Goal: Task Accomplishment & Management: Manage account settings

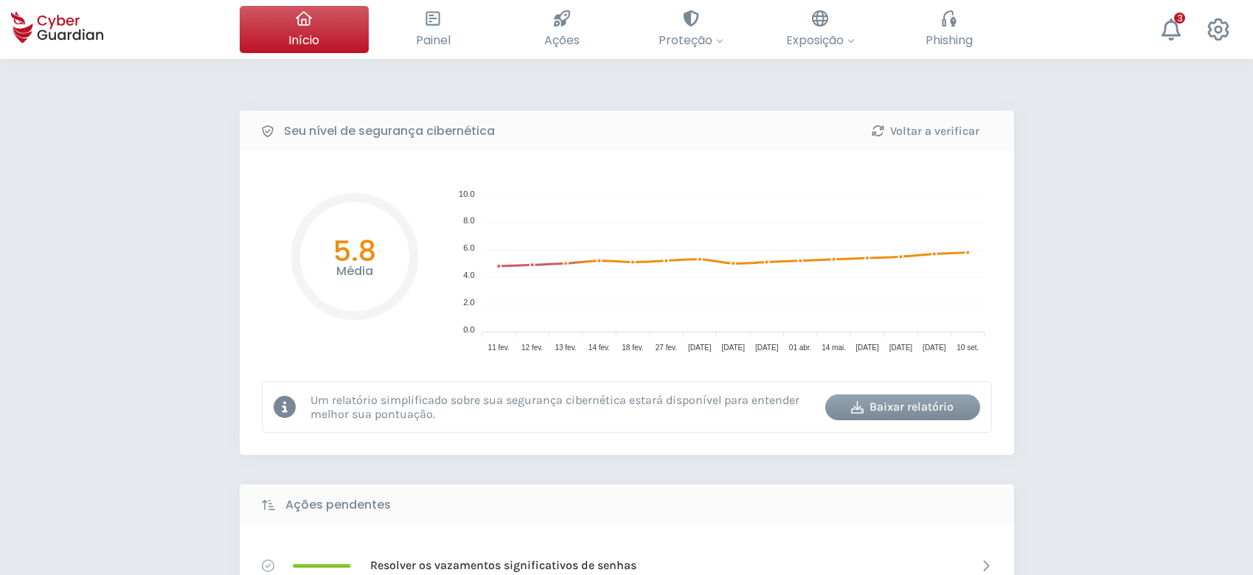
select select "Português (BR)"
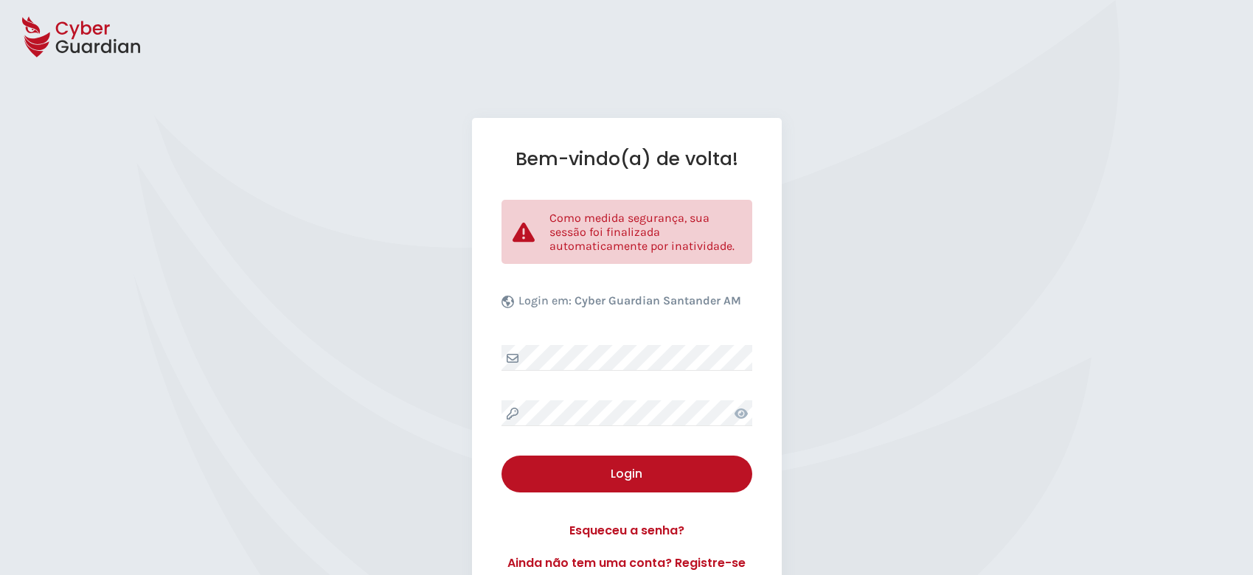
select select "Português (BR)"
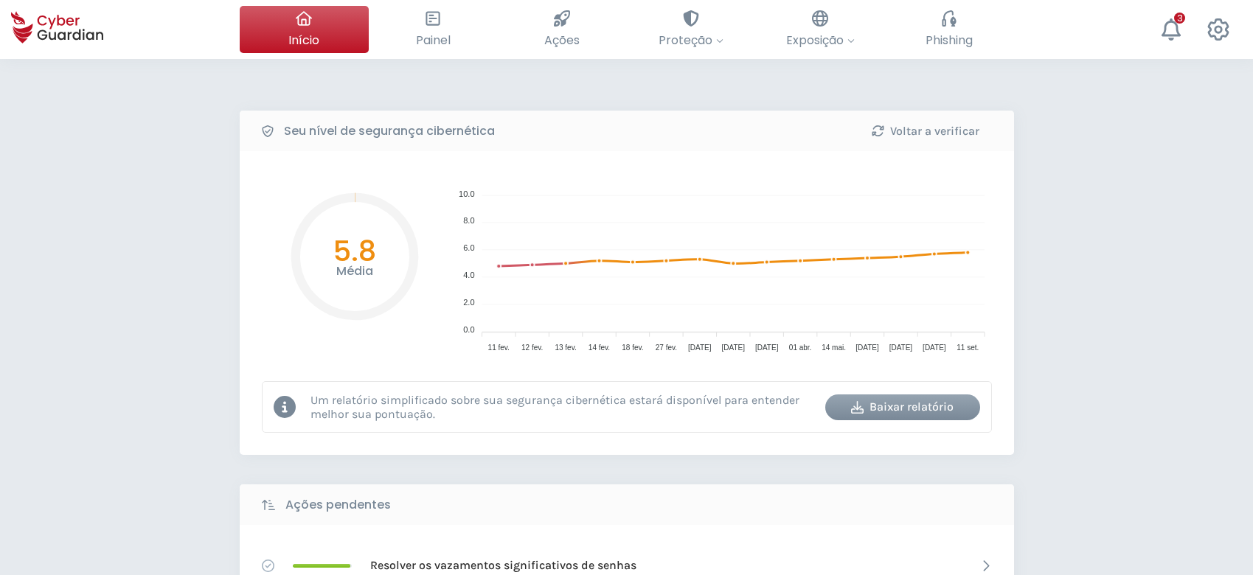
select select "Português (BR)"
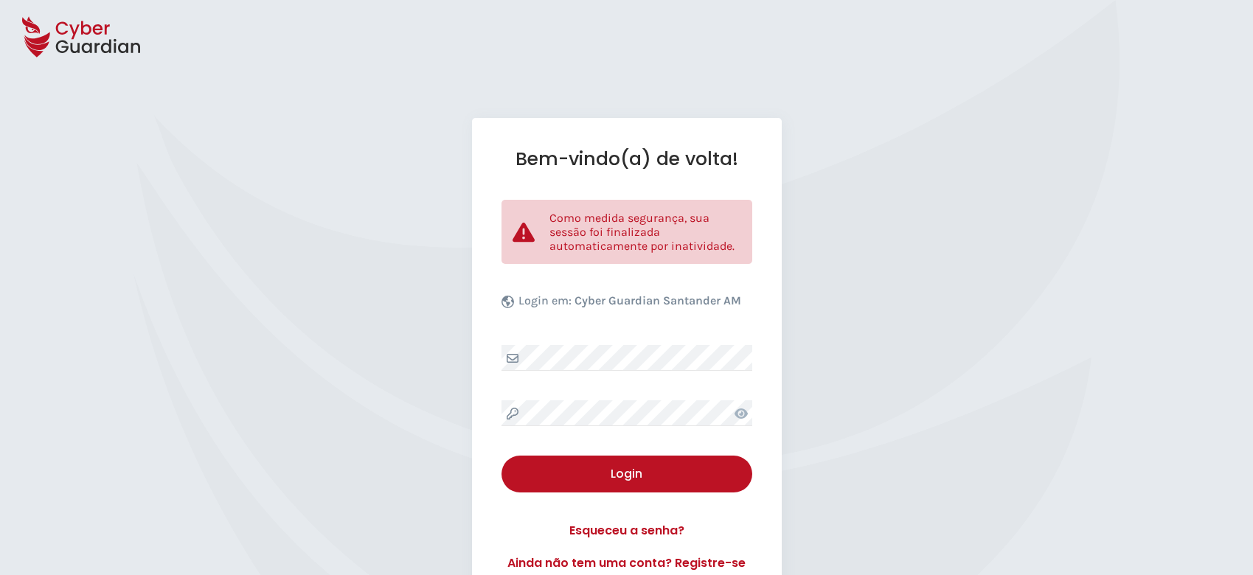
select select "Português (BR)"
click at [485, 347] on div "Bem-vindo(a) de volta! Como medida segurança, sua sessão foi finalizada automat…" at bounding box center [627, 360] width 310 height 484
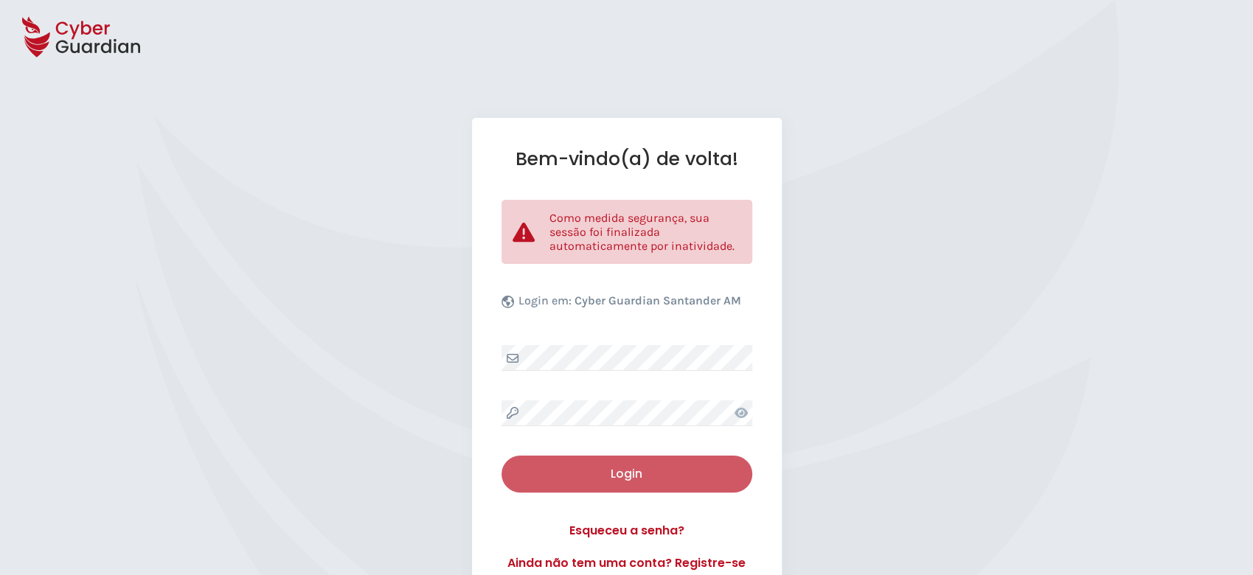
click at [635, 465] on div "Login" at bounding box center [627, 474] width 229 height 18
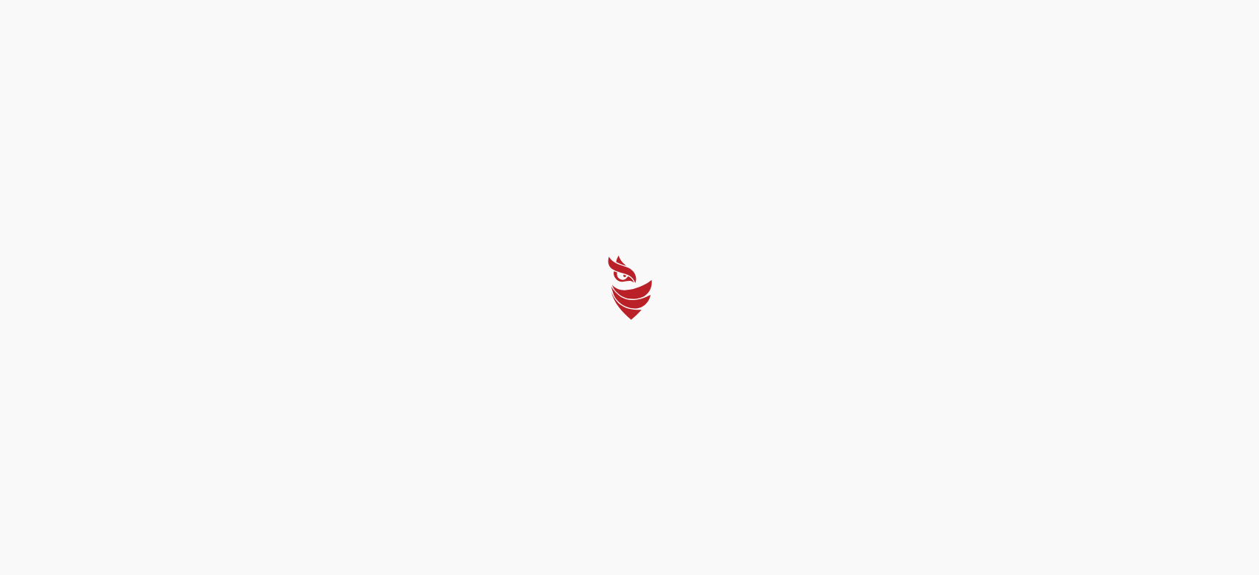
select select "Português (BR)"
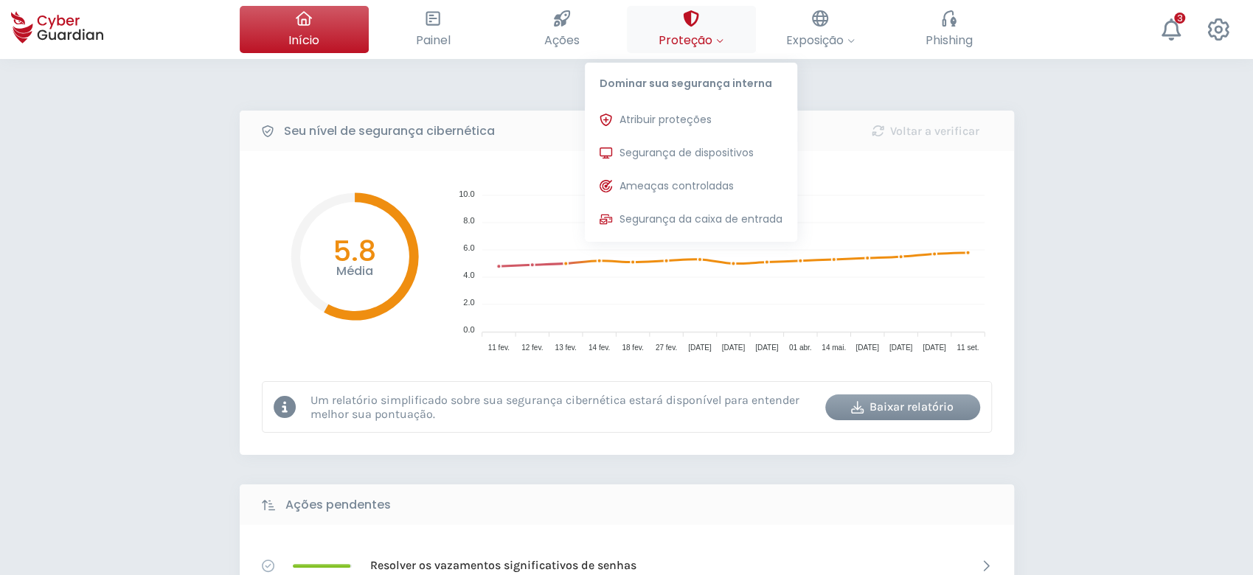
click at [702, 41] on span "Proteção" at bounding box center [691, 40] width 65 height 18
click at [674, 150] on span "Segurança de dispositivos" at bounding box center [687, 152] width 134 height 15
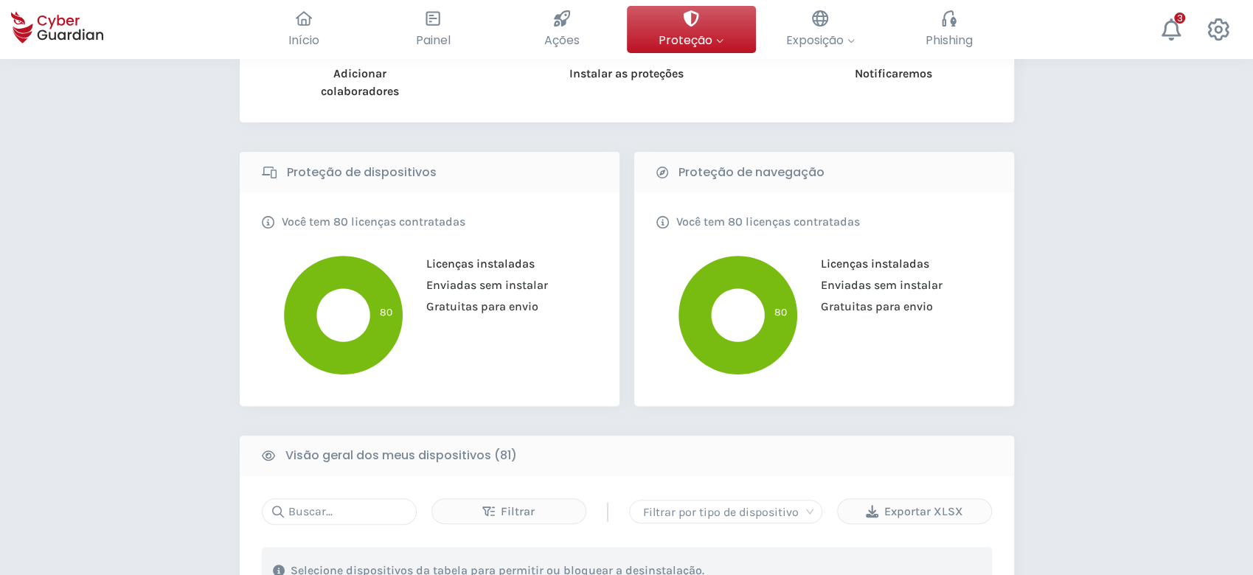
scroll to position [491, 0]
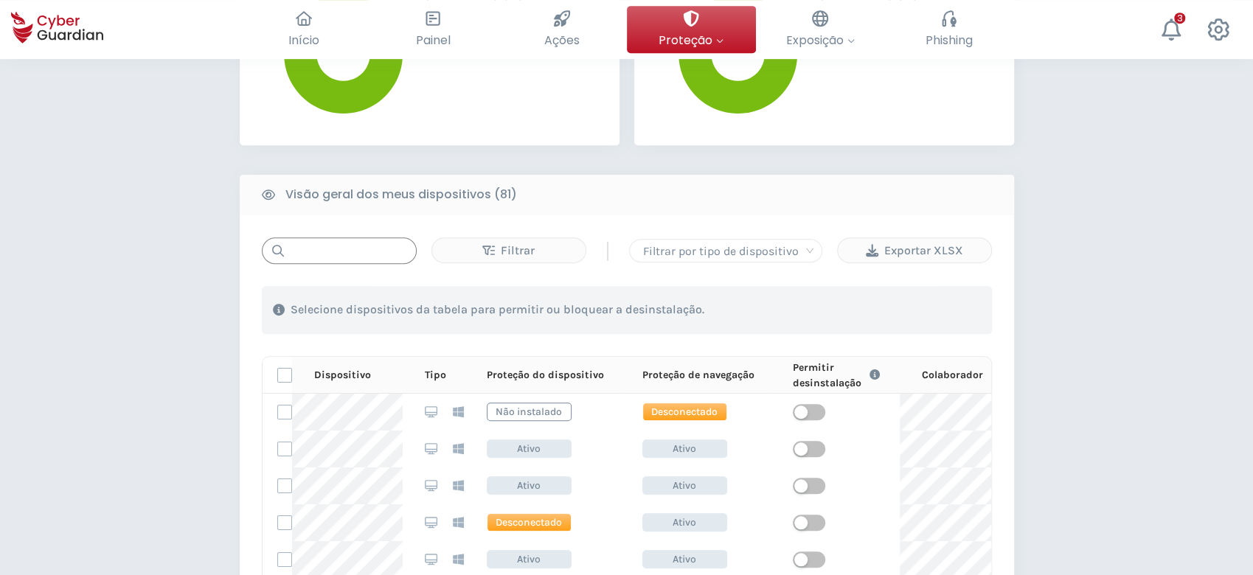
click at [368, 249] on input "text" at bounding box center [339, 251] width 155 height 27
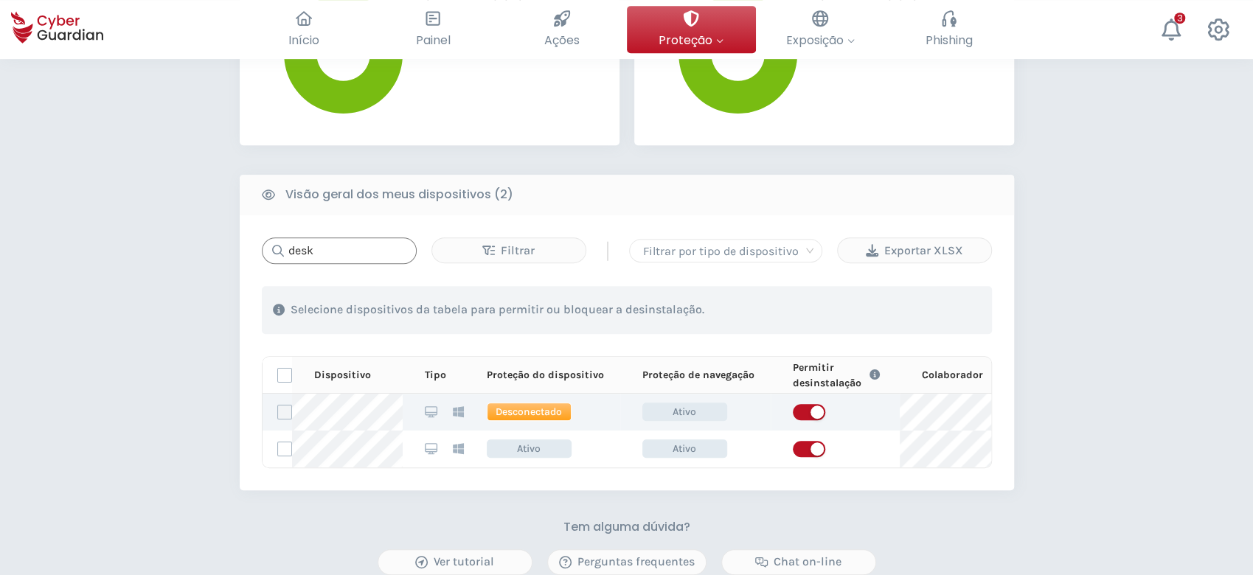
type input "desk"
click at [279, 406] on label at bounding box center [284, 412] width 15 height 15
click at [278, 406] on input "checkbox" at bounding box center [278, 412] width 0 height 13
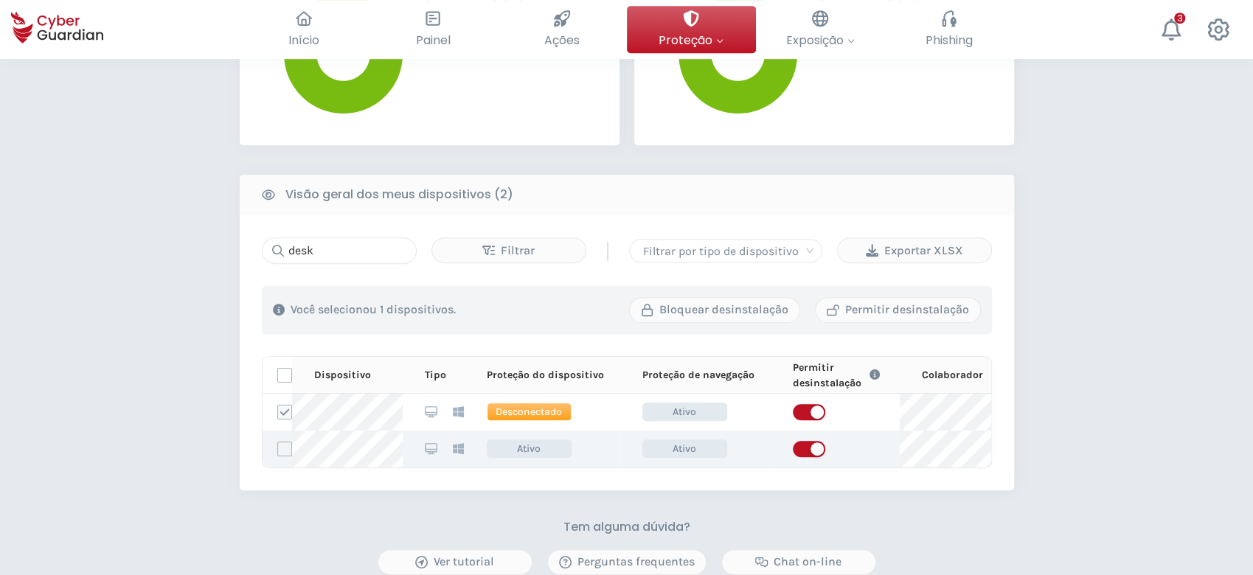
click at [284, 451] on label at bounding box center [284, 449] width 15 height 15
click at [278, 451] on input "checkbox" at bounding box center [278, 449] width 0 height 13
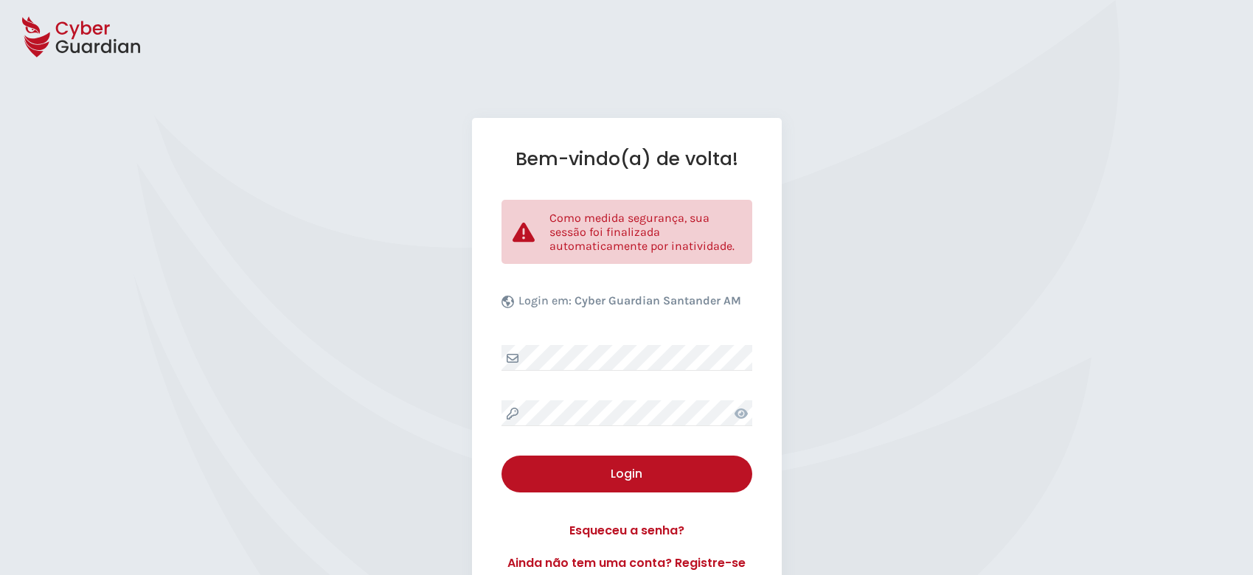
select select "Português (BR)"
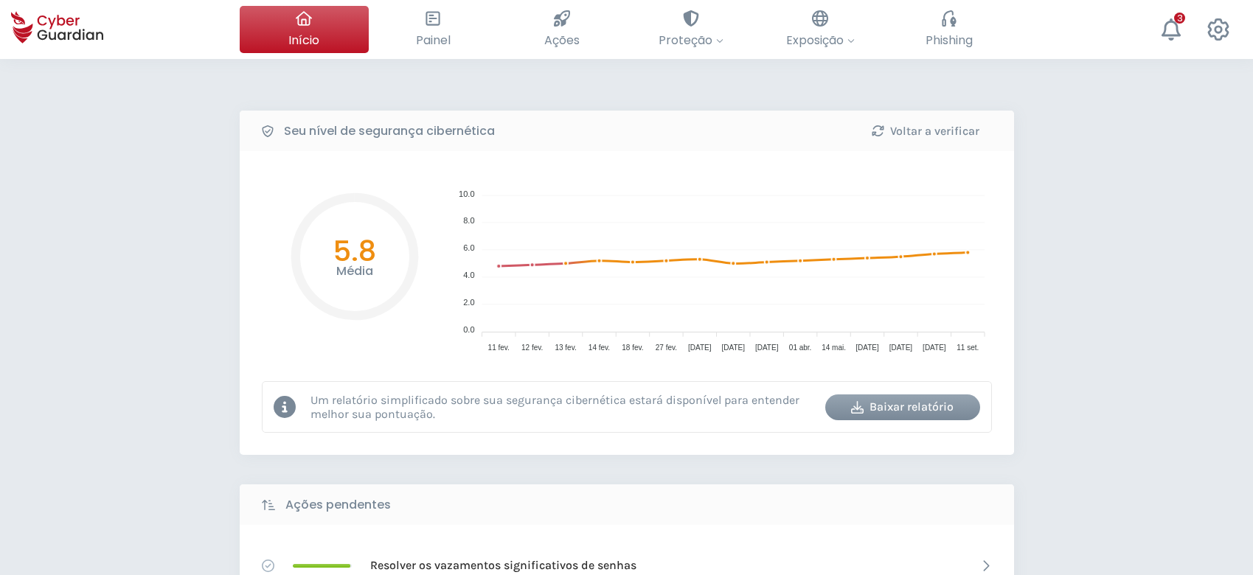
select select "Português (BR)"
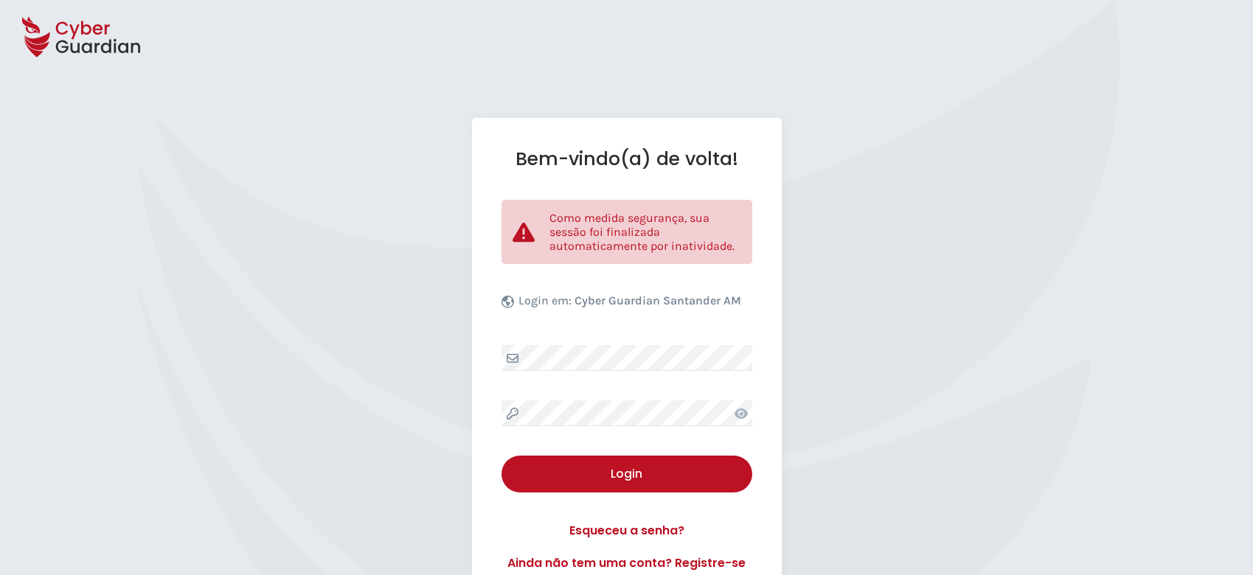
select select "Português (BR)"
